Goal: Information Seeking & Learning: Understand process/instructions

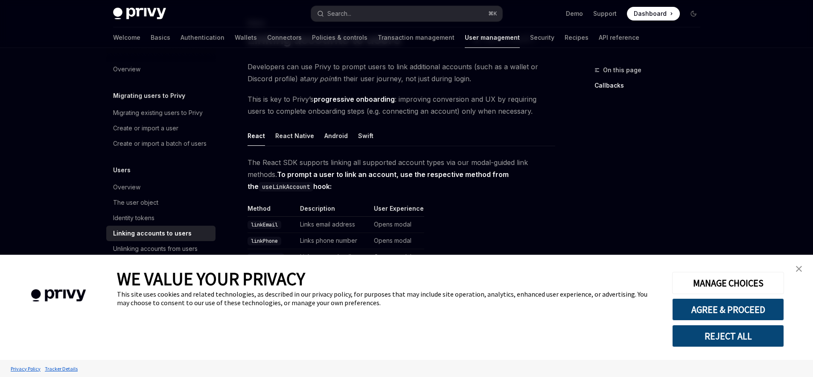
type textarea "*"
click at [801, 270] on img "close banner" at bounding box center [799, 269] width 6 height 6
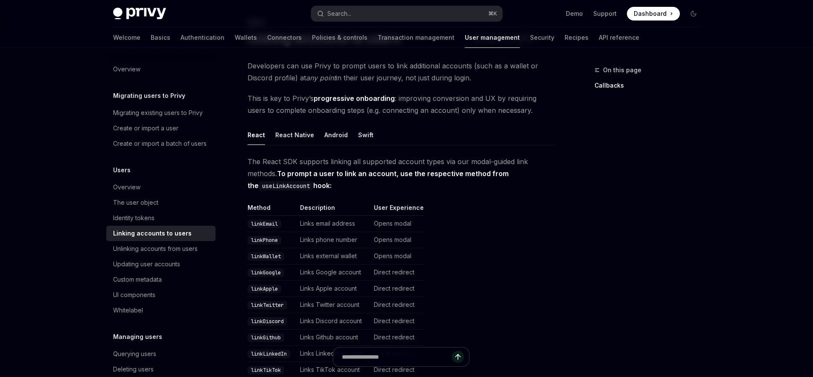
click at [272, 257] on code "linkWallet" at bounding box center [266, 256] width 37 height 9
click at [263, 256] on code "linkWallet" at bounding box center [266, 256] width 37 height 9
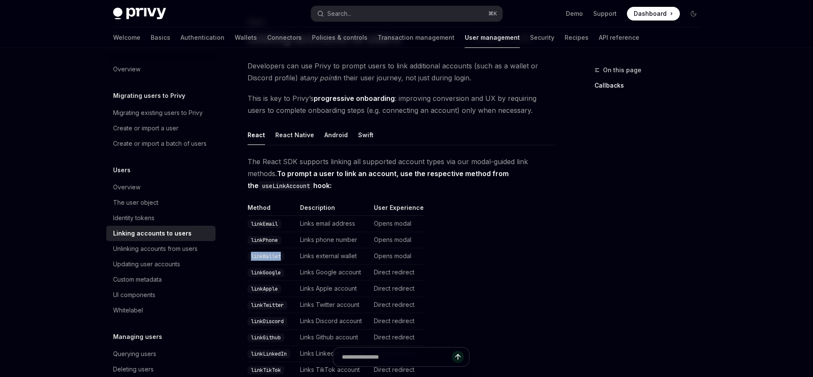
click at [263, 256] on code "linkWallet" at bounding box center [266, 256] width 37 height 9
click at [270, 256] on code "linkWallet" at bounding box center [266, 256] width 37 height 9
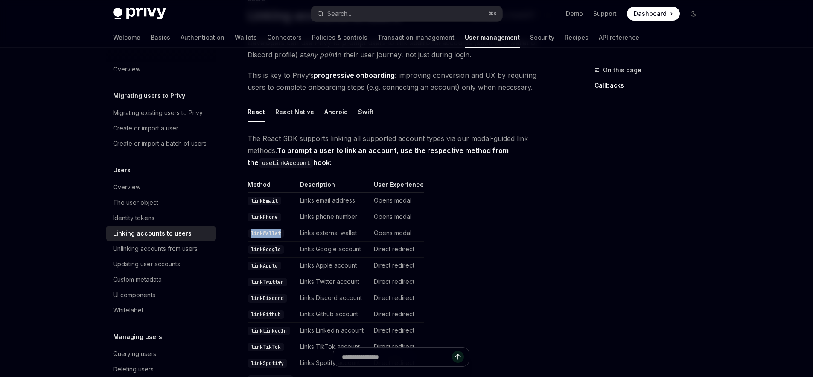
scroll to position [72, 0]
click at [269, 161] on code "useLinkAccount" at bounding box center [286, 161] width 55 height 9
copy code "useLinkAccount"
